Goal: Find specific page/section: Find specific page/section

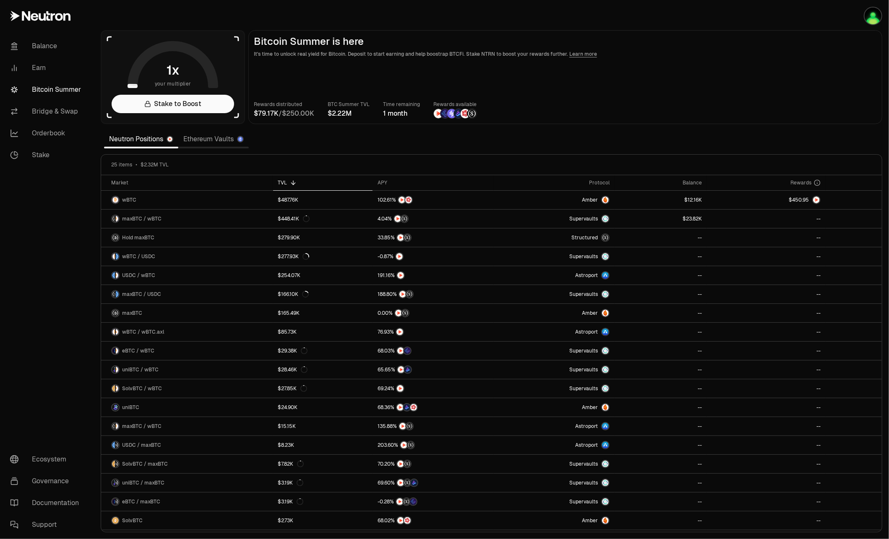
click at [200, 142] on link "Ethereum Vaults" at bounding box center [213, 139] width 70 height 17
